Goal: Check status: Check status

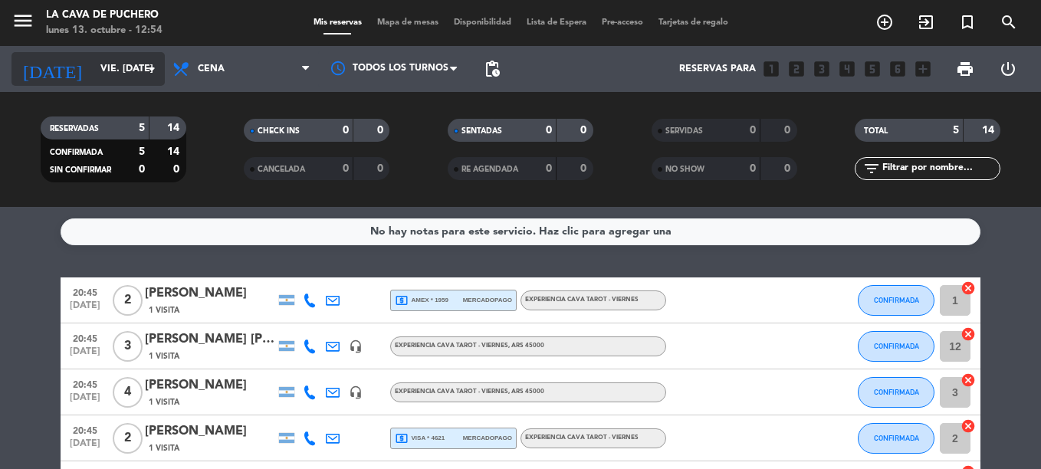
click at [93, 82] on input "vie. [DATE]" at bounding box center [158, 69] width 130 height 26
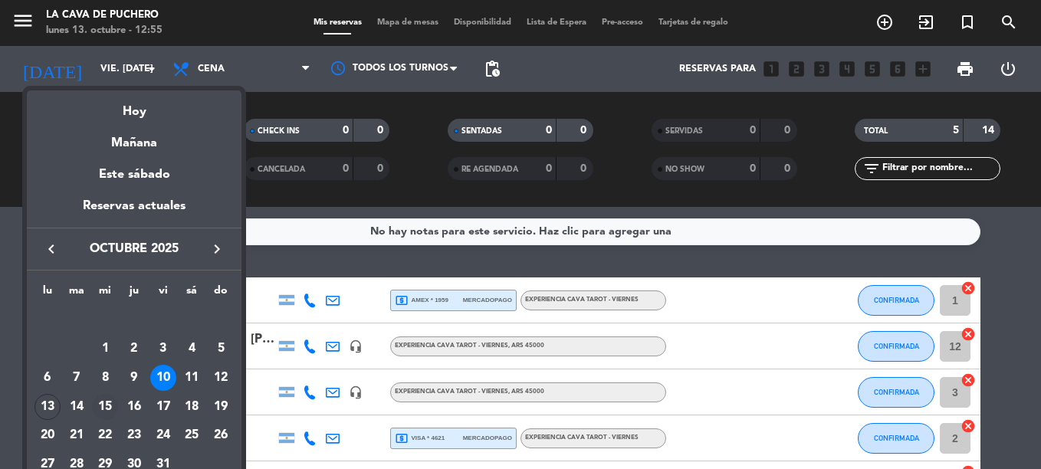
click at [100, 412] on div "15" at bounding box center [105, 407] width 26 height 26
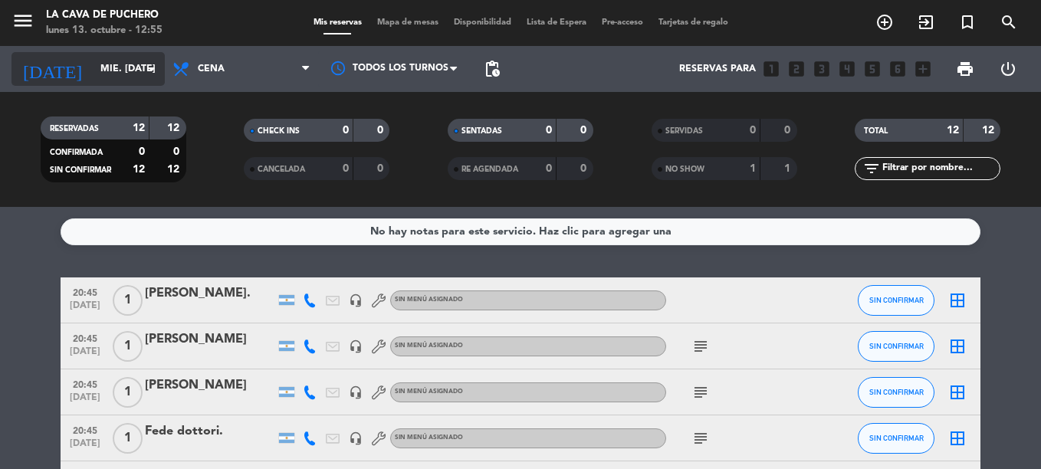
click at [93, 61] on input "mié. [DATE]" at bounding box center [158, 69] width 130 height 26
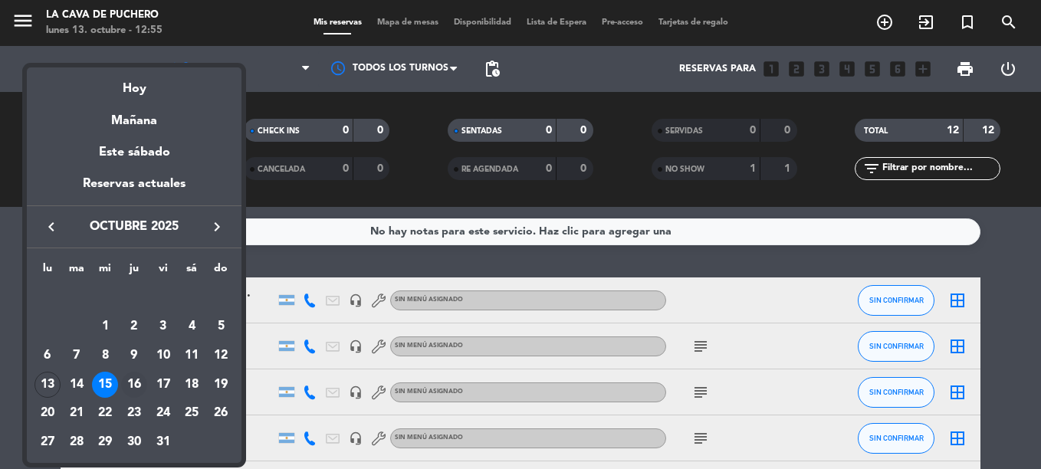
click at [135, 380] on div "16" at bounding box center [134, 385] width 26 height 26
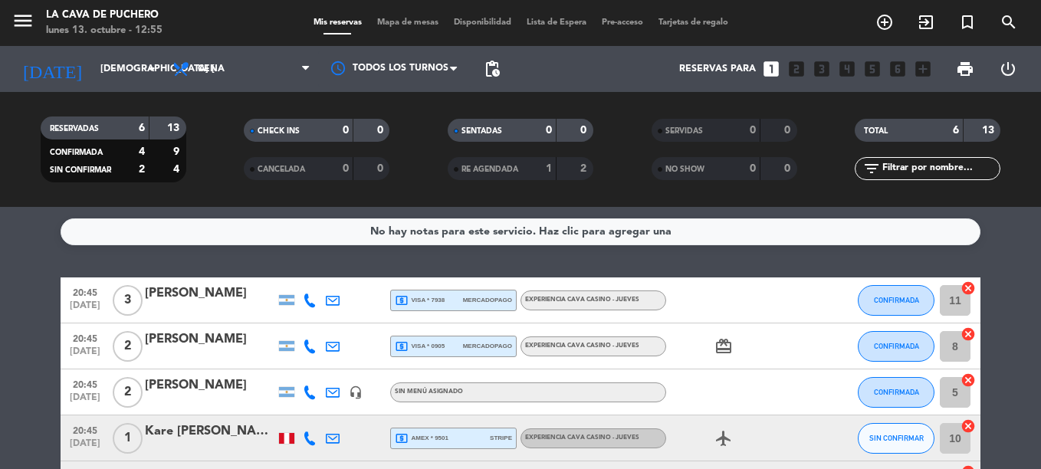
click at [97, 87] on div "[DATE] jue. [DATE] arrow_drop_down" at bounding box center [87, 69] width 153 height 46
click at [95, 81] on input "[DEMOGRAPHIC_DATA] [DATE]" at bounding box center [158, 69] width 130 height 26
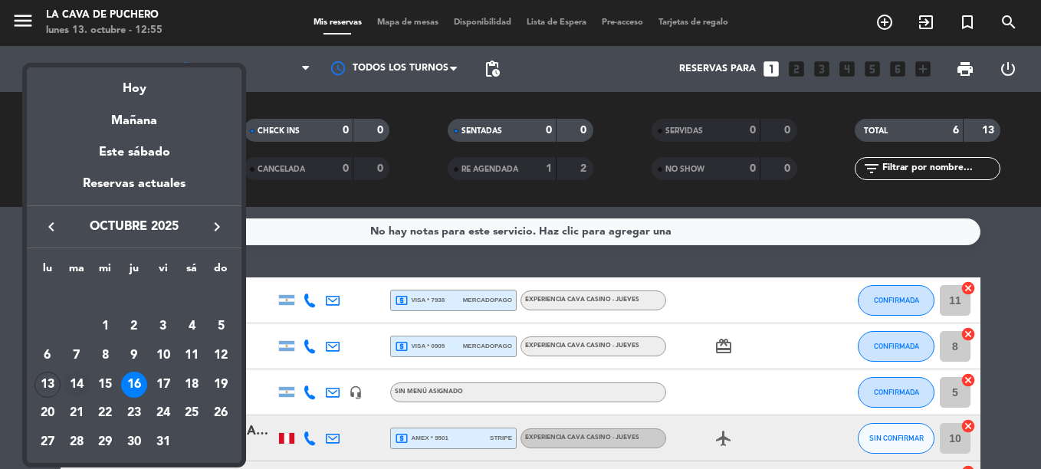
click at [77, 384] on div "14" at bounding box center [77, 385] width 26 height 26
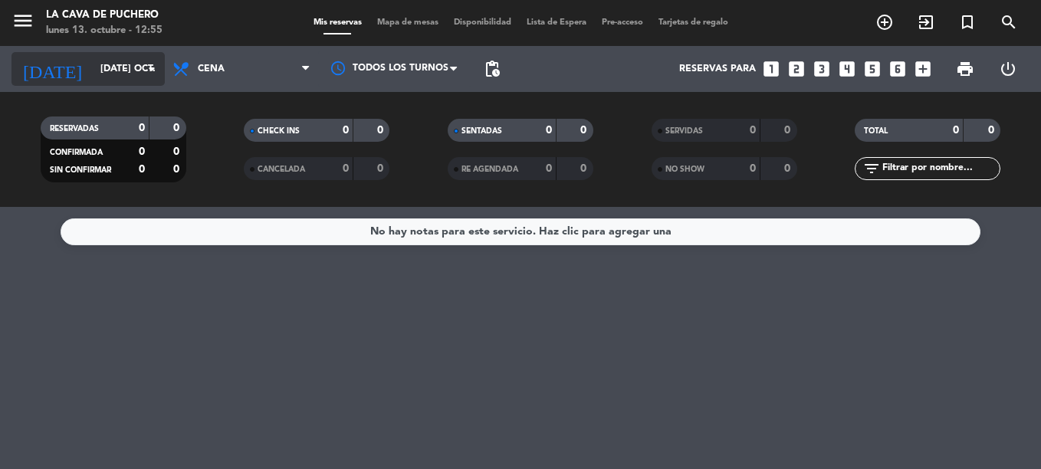
click at [93, 67] on input "[DATE] oct." at bounding box center [158, 69] width 130 height 26
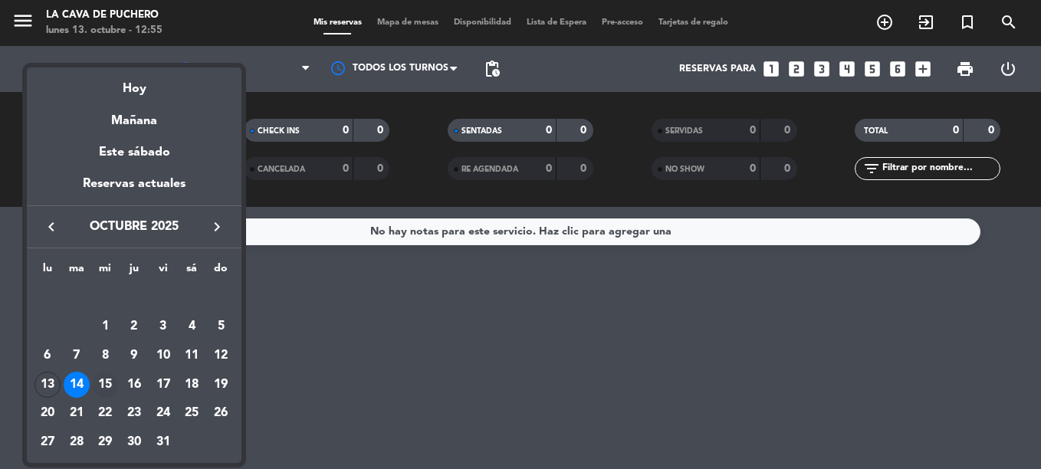
click at [105, 377] on div "15" at bounding box center [105, 385] width 26 height 26
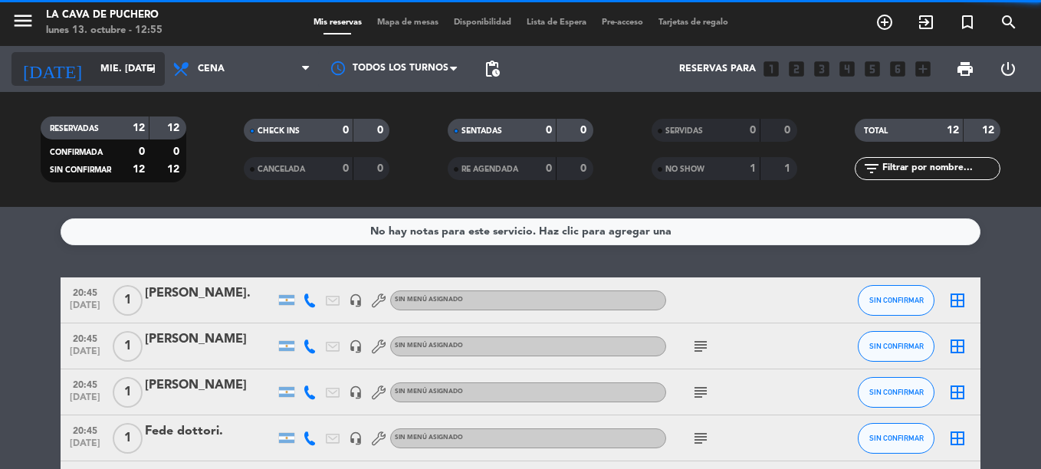
click at [93, 80] on input "mié. [DATE]" at bounding box center [158, 69] width 130 height 26
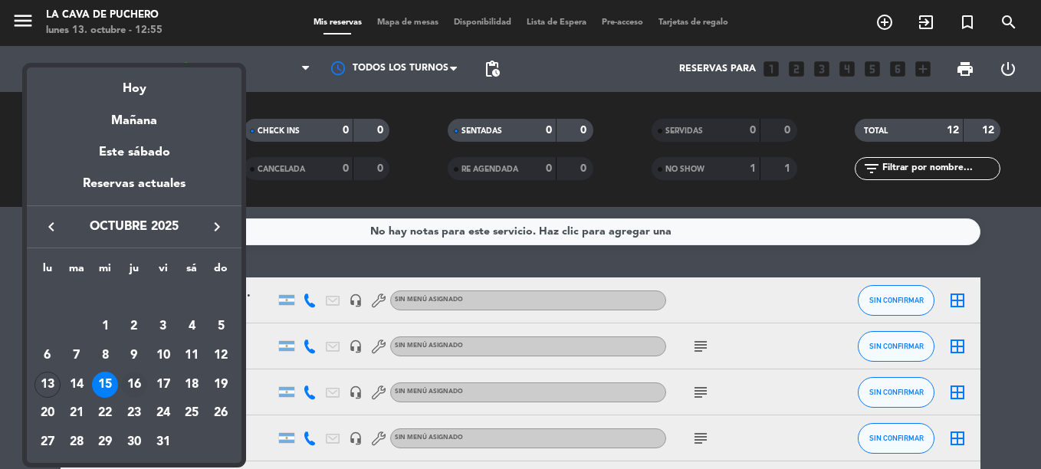
click at [142, 379] on div "16" at bounding box center [134, 385] width 26 height 26
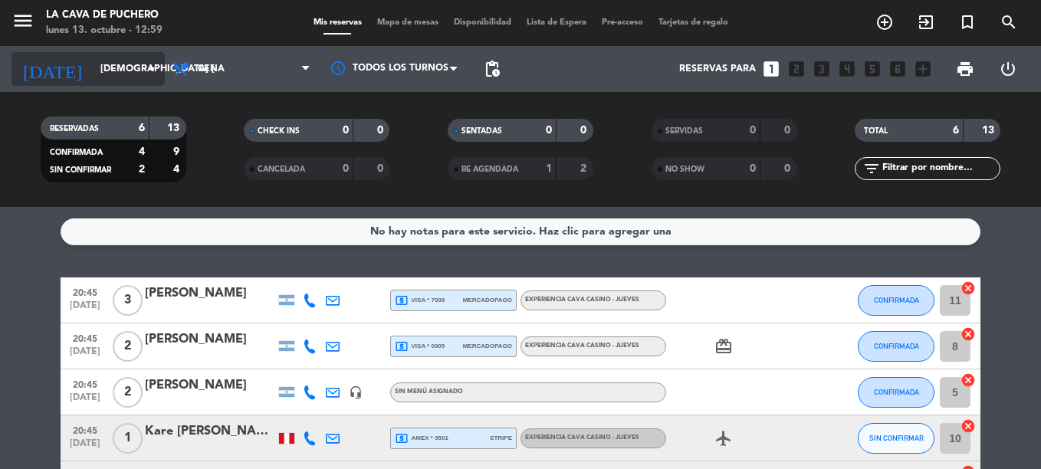
click at [96, 72] on input "[DEMOGRAPHIC_DATA] [DATE]" at bounding box center [158, 69] width 130 height 26
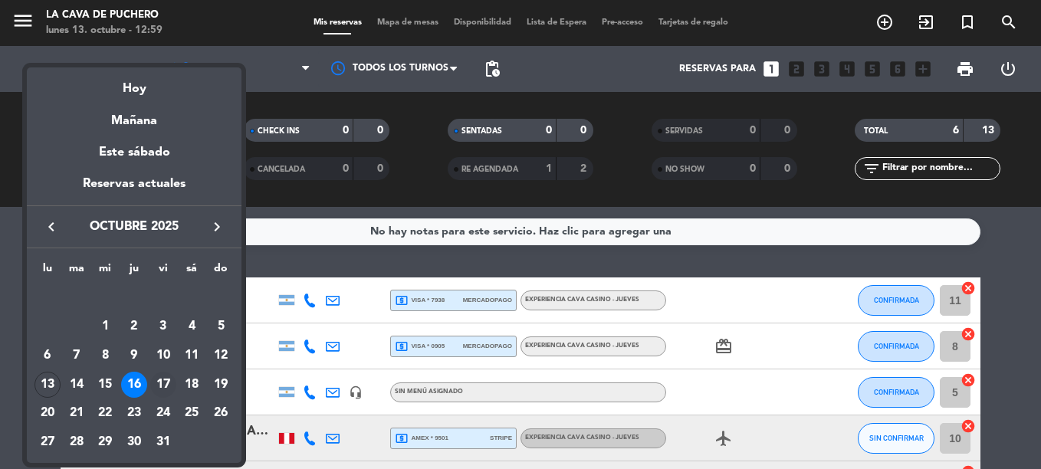
click at [168, 394] on div "17" at bounding box center [163, 385] width 26 height 26
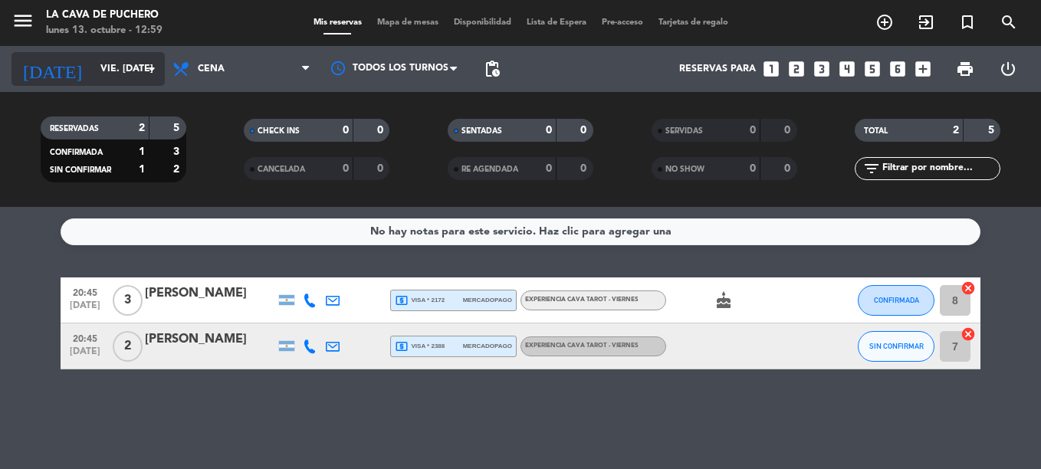
click at [93, 58] on input "vie. [DATE]" at bounding box center [158, 69] width 130 height 26
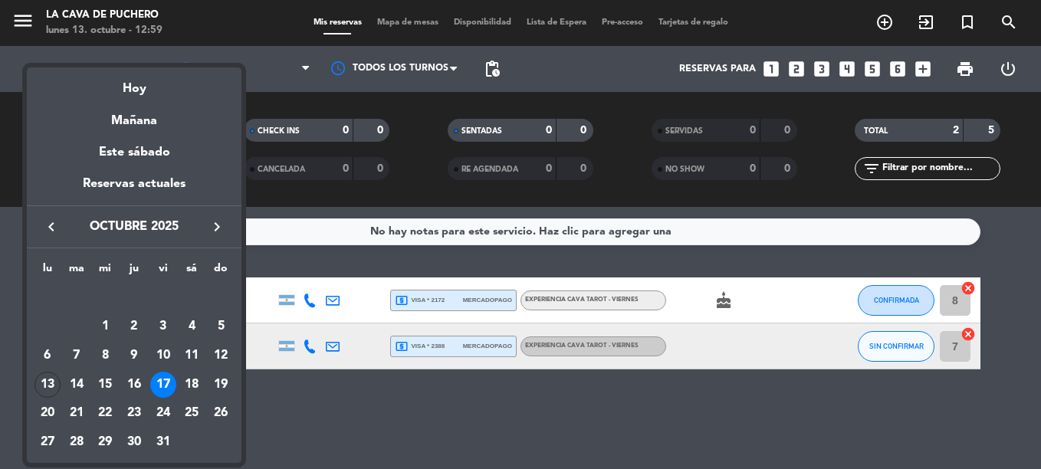
click at [310, 394] on div at bounding box center [520, 234] width 1041 height 469
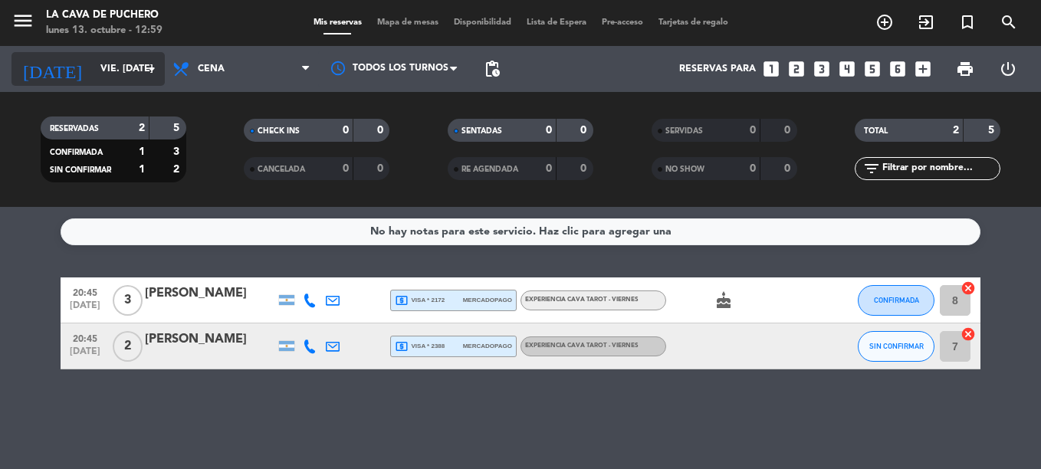
click at [93, 77] on input "vie. [DATE]" at bounding box center [158, 69] width 130 height 26
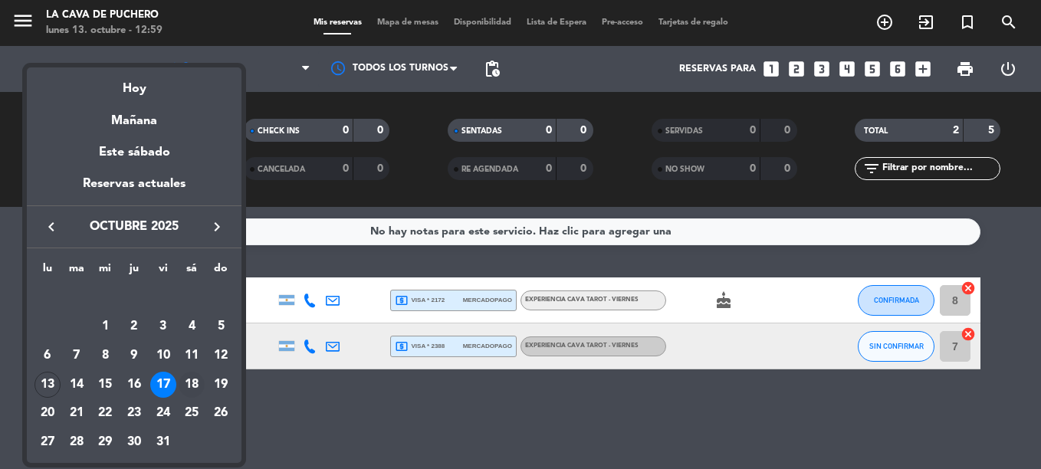
click at [193, 389] on div "18" at bounding box center [192, 385] width 26 height 26
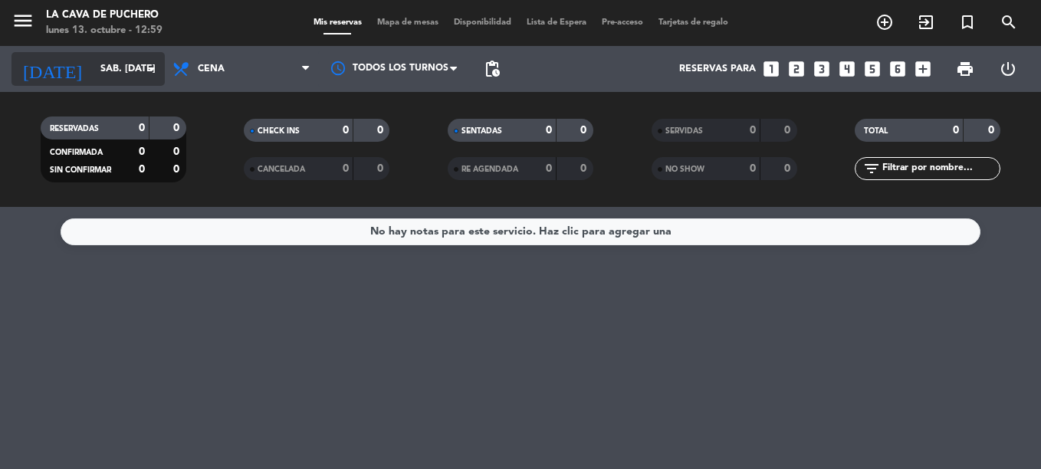
click at [80, 85] on div "[DATE] sáb. [DATE] arrow_drop_down" at bounding box center [87, 69] width 153 height 34
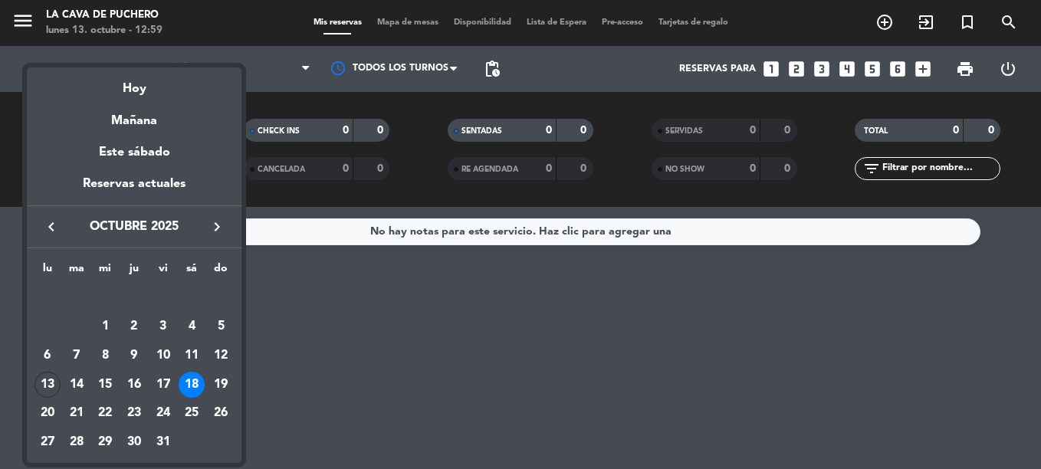
click at [160, 386] on div "17" at bounding box center [163, 385] width 26 height 26
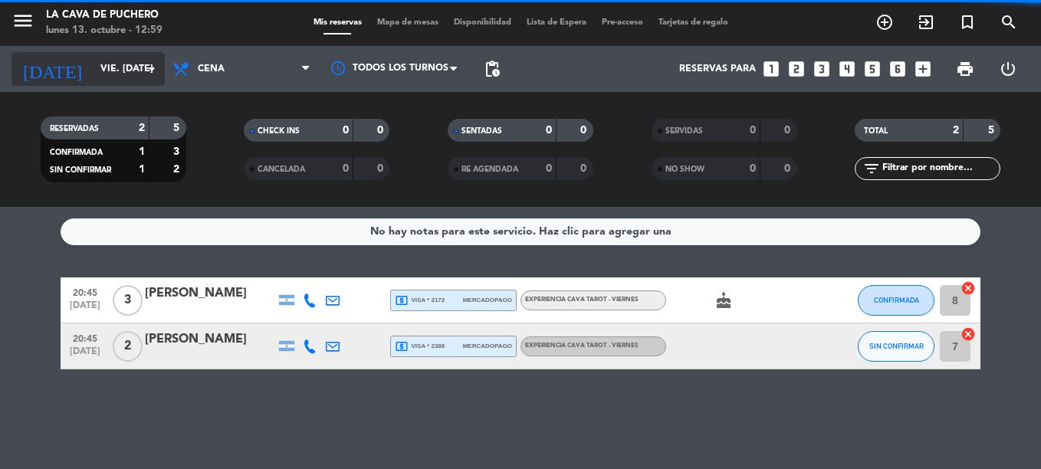
click at [93, 77] on input "vie. [DATE]" at bounding box center [158, 69] width 130 height 26
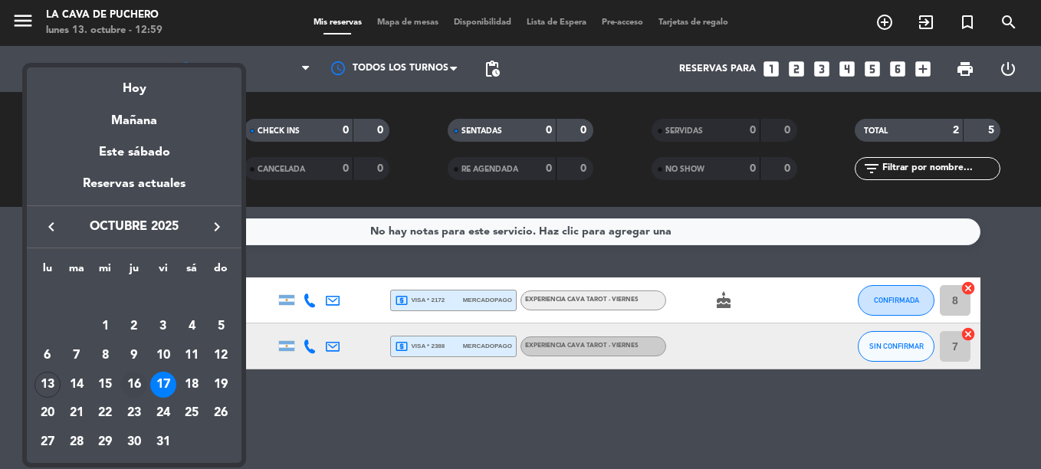
click at [130, 373] on div "16" at bounding box center [134, 385] width 26 height 26
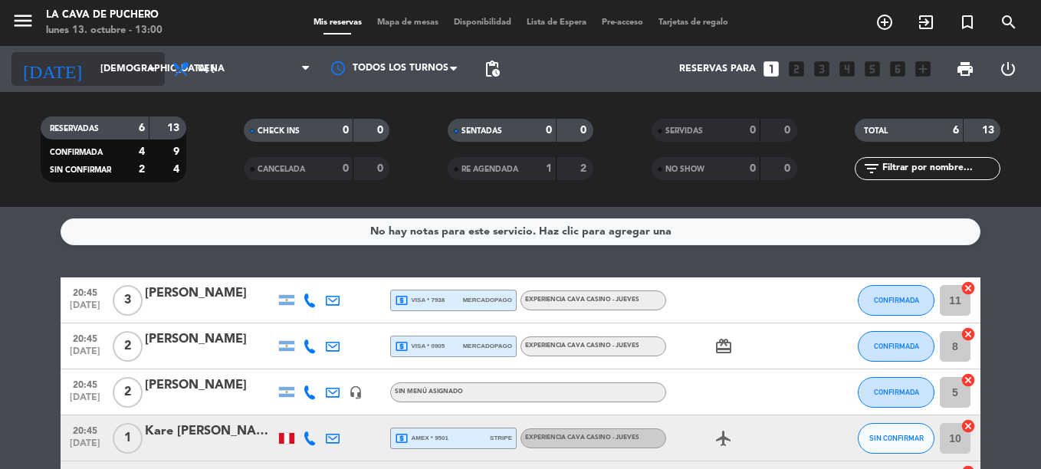
click at [93, 78] on input "[DEMOGRAPHIC_DATA] [DATE]" at bounding box center [158, 69] width 130 height 26
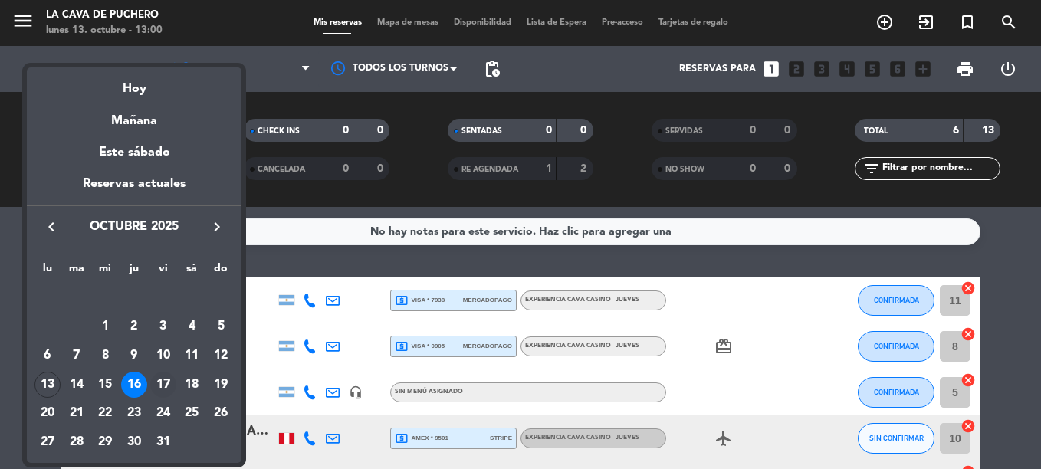
click at [157, 373] on div "17" at bounding box center [163, 385] width 26 height 26
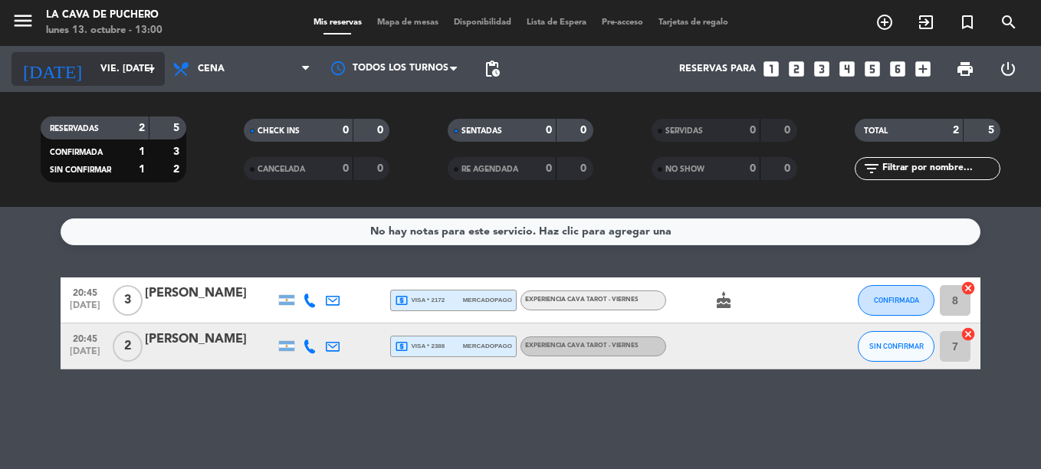
click at [103, 77] on input "vie. [DATE]" at bounding box center [158, 69] width 130 height 26
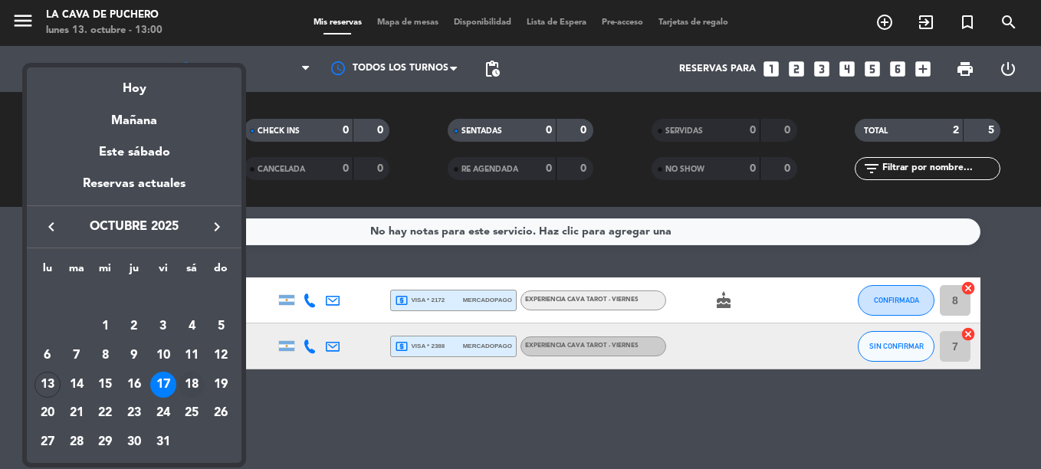
click at [199, 384] on div "18" at bounding box center [192, 385] width 26 height 26
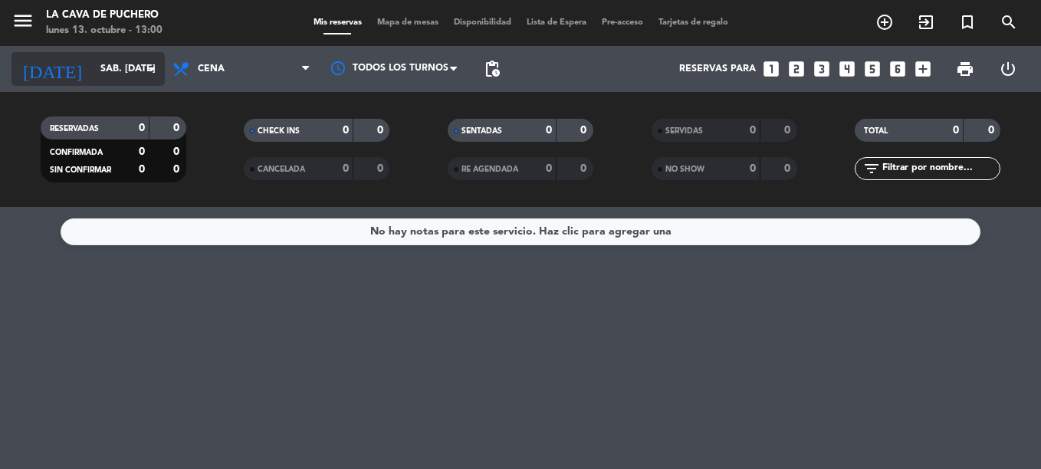
click at [93, 64] on input "sáb. [DATE]" at bounding box center [158, 69] width 130 height 26
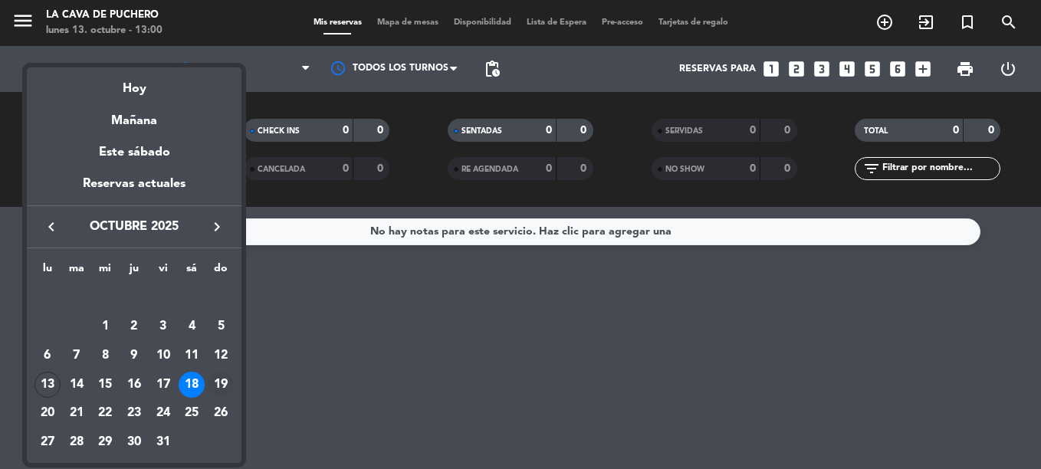
click at [220, 379] on div "19" at bounding box center [221, 385] width 26 height 26
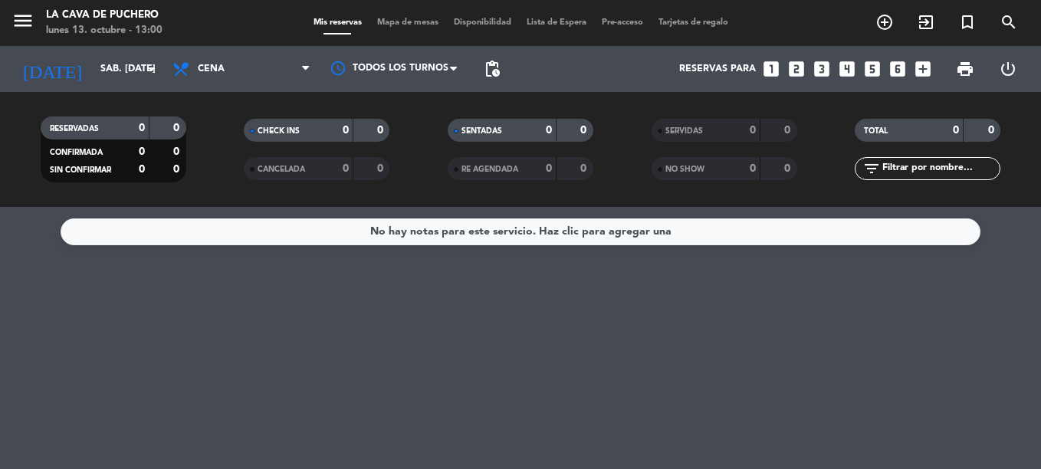
type input "dom. [DATE]"
